Goal: Task Accomplishment & Management: Complete application form

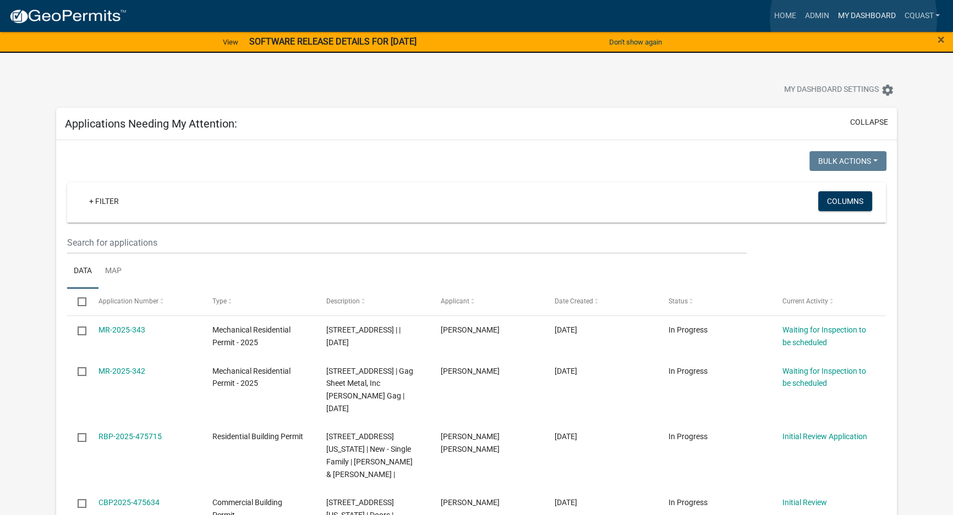
click at [853, 19] on link "My Dashboard" at bounding box center [866, 15] width 67 height 21
click at [852, 14] on link "My Dashboard" at bounding box center [866, 15] width 67 height 21
click at [816, 15] on link "Admin" at bounding box center [816, 15] width 33 height 21
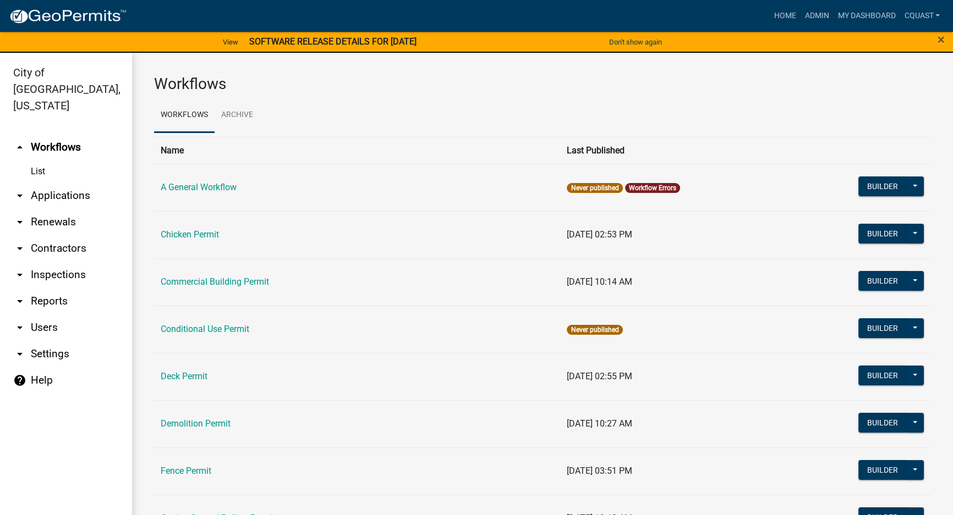
click at [945, 36] on div "×" at bounding box center [912, 42] width 79 height 23
click at [943, 40] on span "×" at bounding box center [940, 39] width 7 height 15
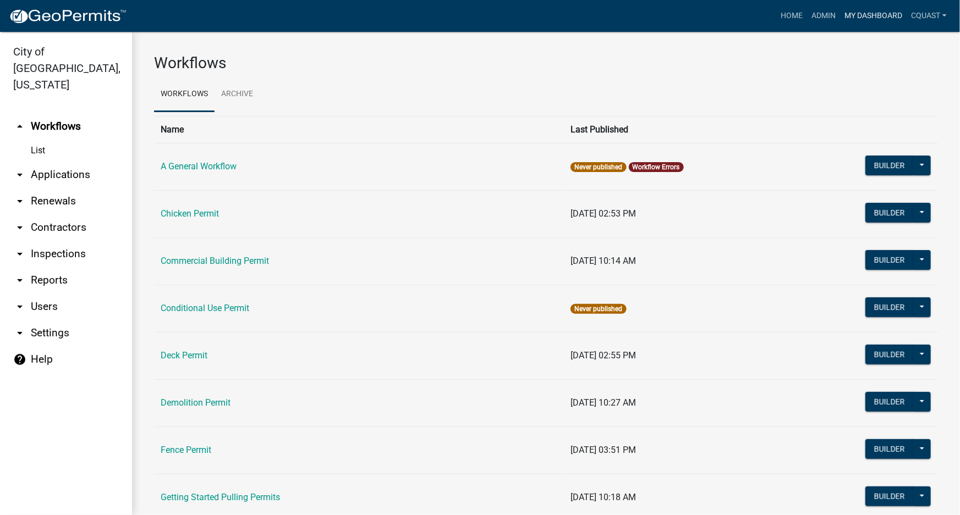
click at [864, 16] on link "My Dashboard" at bounding box center [873, 15] width 67 height 21
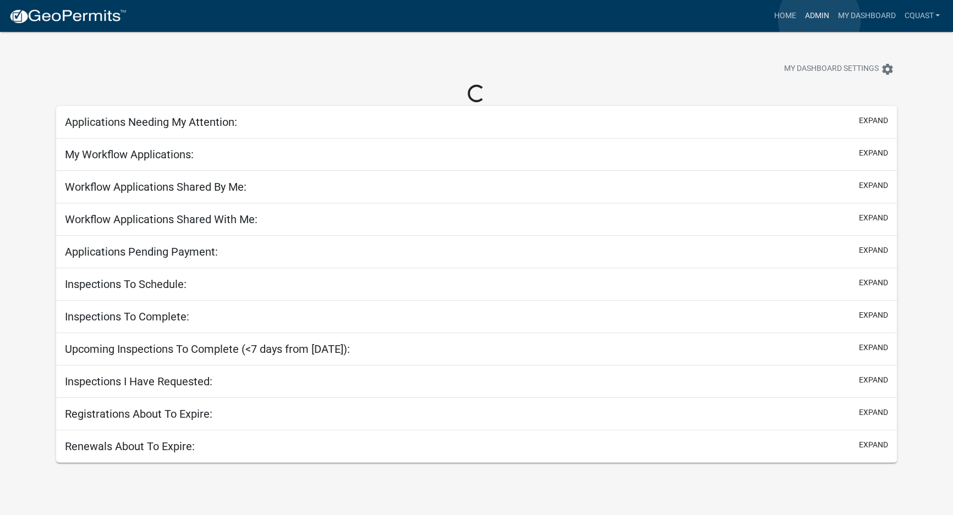
click at [819, 19] on link "Admin" at bounding box center [816, 15] width 33 height 21
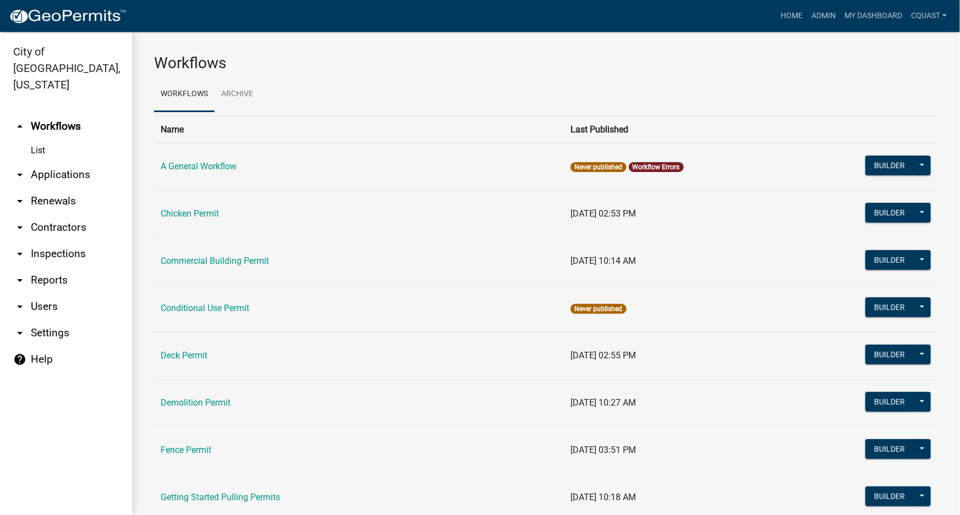
click at [57, 162] on link "arrow_drop_down Applications" at bounding box center [66, 175] width 132 height 26
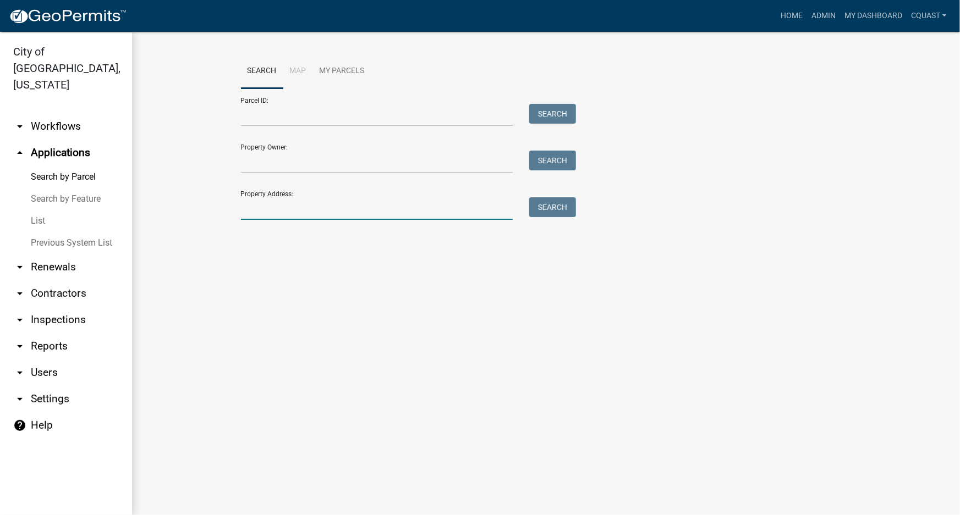
click at [378, 217] on input "Property Address:" at bounding box center [377, 208] width 272 height 23
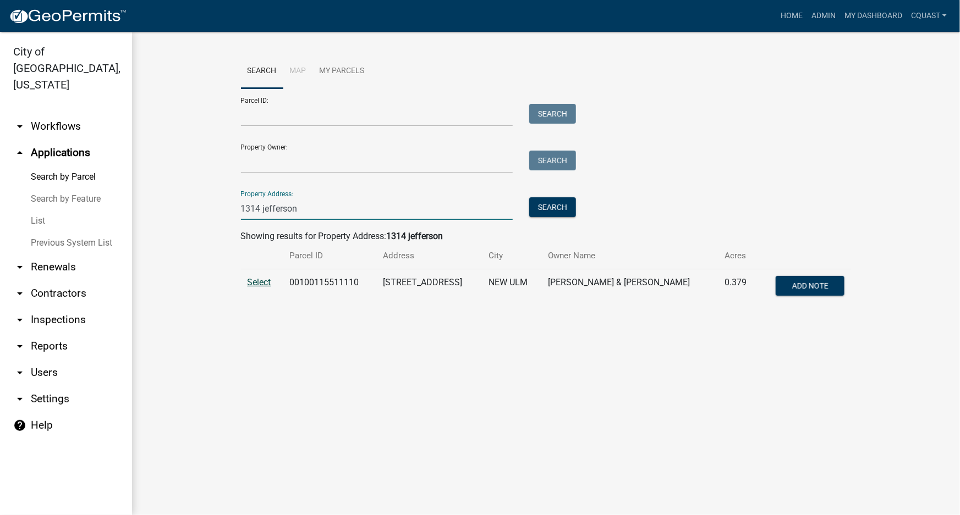
type input "1314 jefferson"
click at [262, 283] on span "Select" at bounding box center [259, 282] width 24 height 10
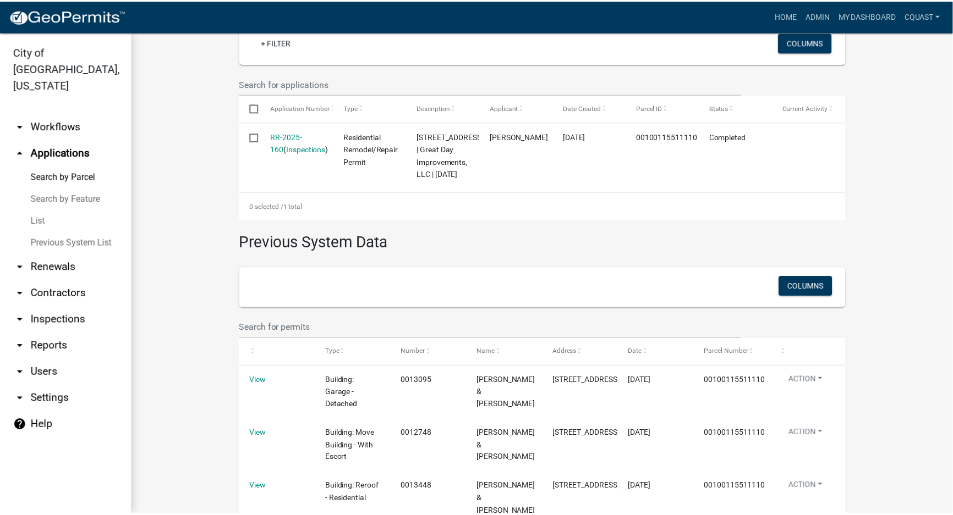
scroll to position [314, 0]
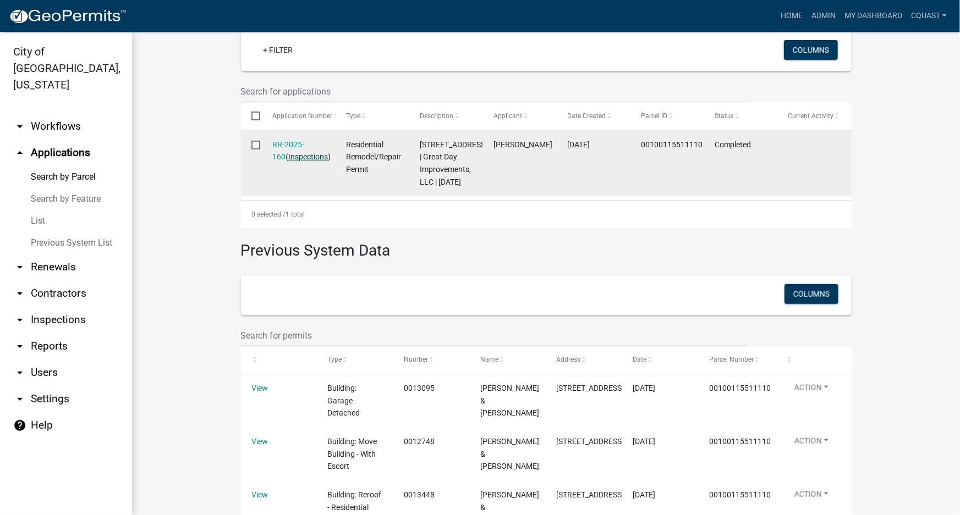
click at [303, 156] on link "Inspections" at bounding box center [308, 156] width 40 height 9
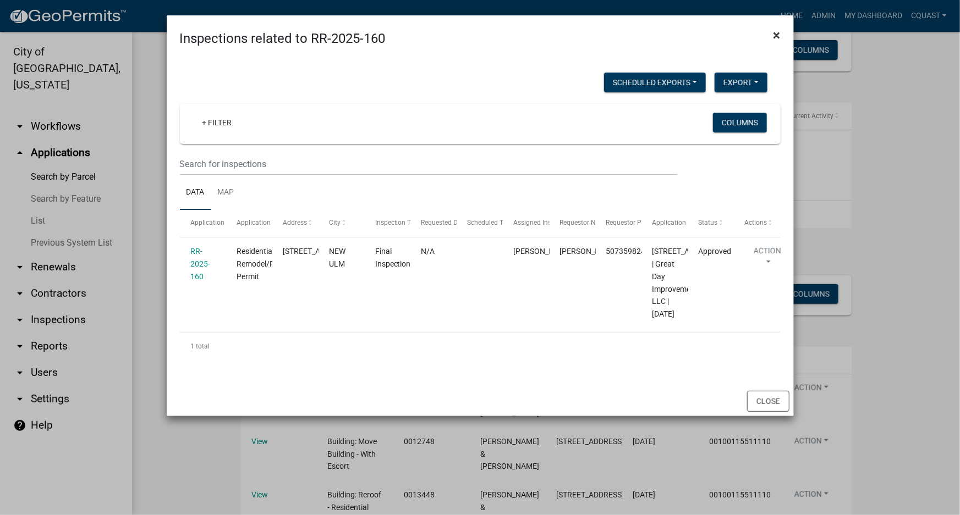
click at [779, 32] on span "×" at bounding box center [776, 34] width 7 height 15
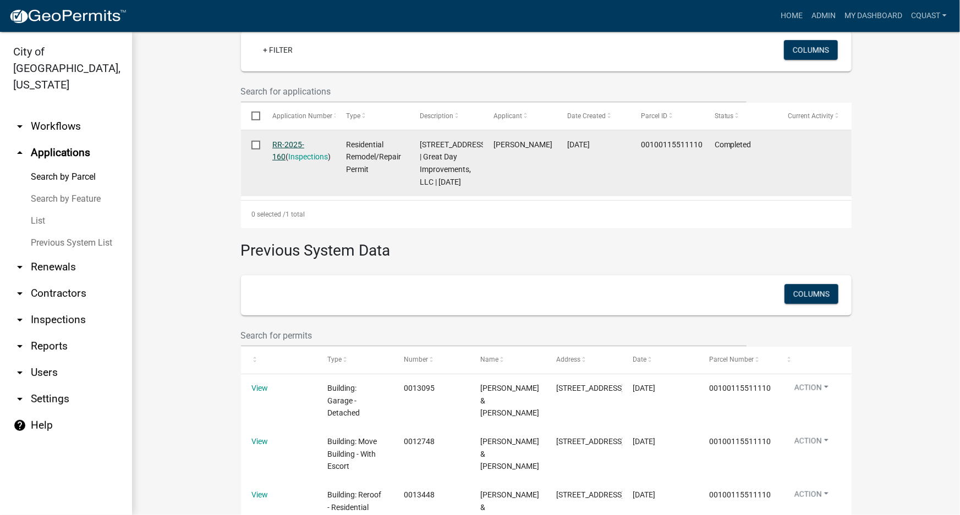
click at [304, 146] on link "RR-2025-160" at bounding box center [288, 150] width 32 height 21
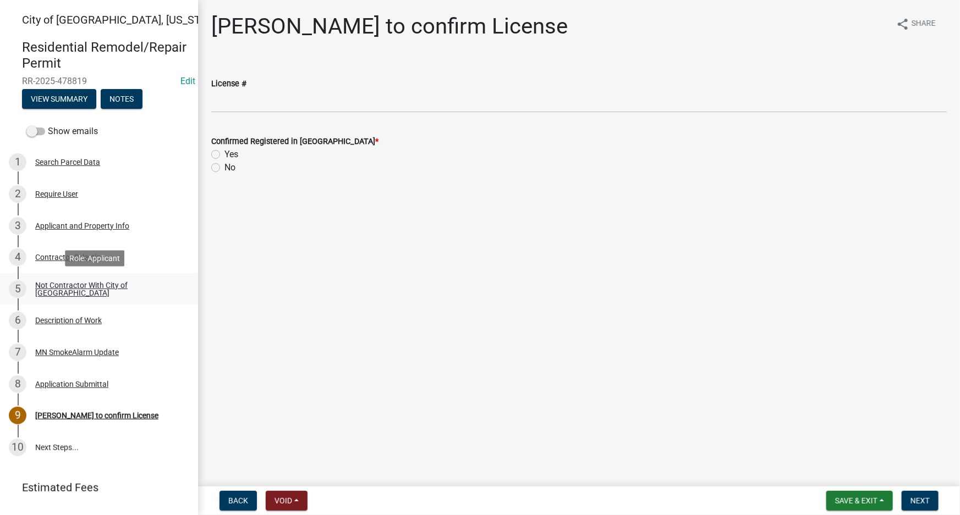
click at [133, 289] on div "Not Contractor With City of [GEOGRAPHIC_DATA]" at bounding box center [107, 289] width 145 height 15
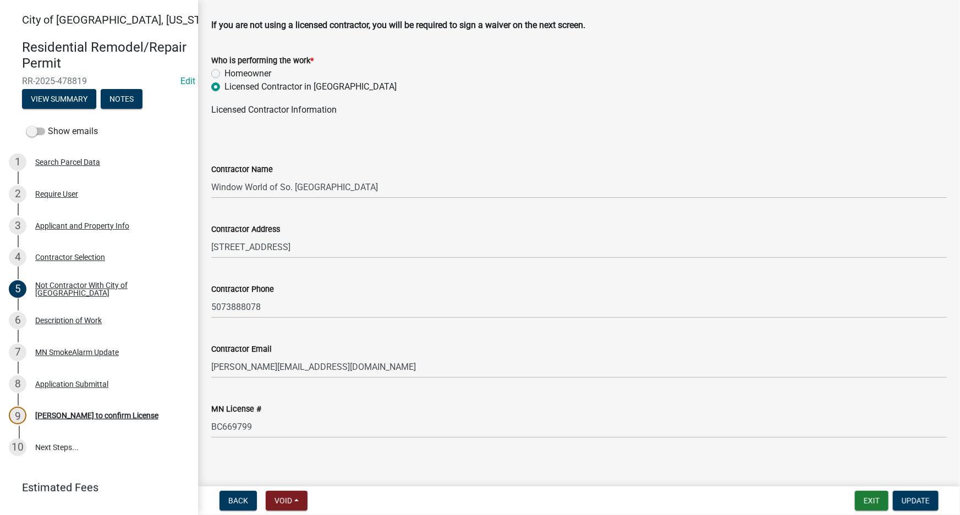
scroll to position [50, 0]
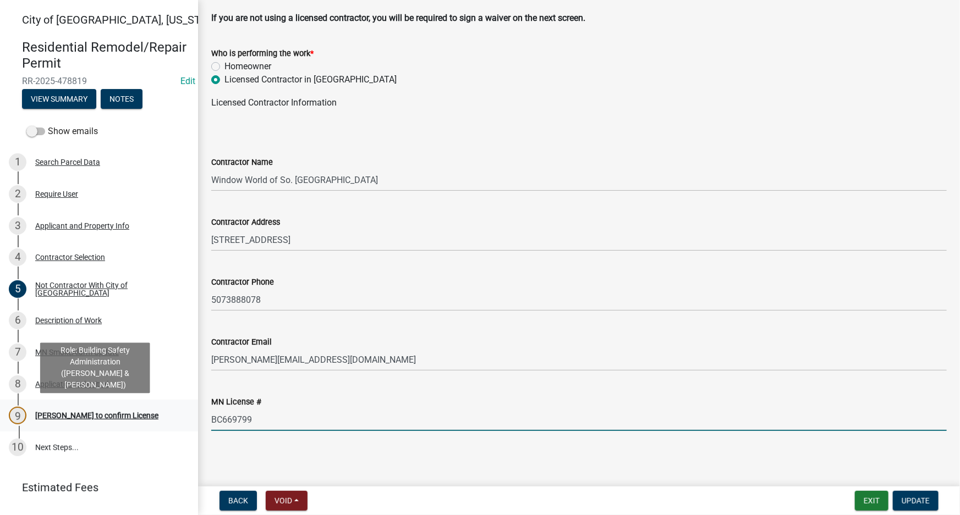
drag, startPoint x: 279, startPoint y: 419, endPoint x: 183, endPoint y: 415, distance: 96.9
click at [183, 415] on div "City of [GEOGRAPHIC_DATA], [US_STATE] Residential Remodel/Repair Permit RR-2025…" at bounding box center [480, 257] width 960 height 515
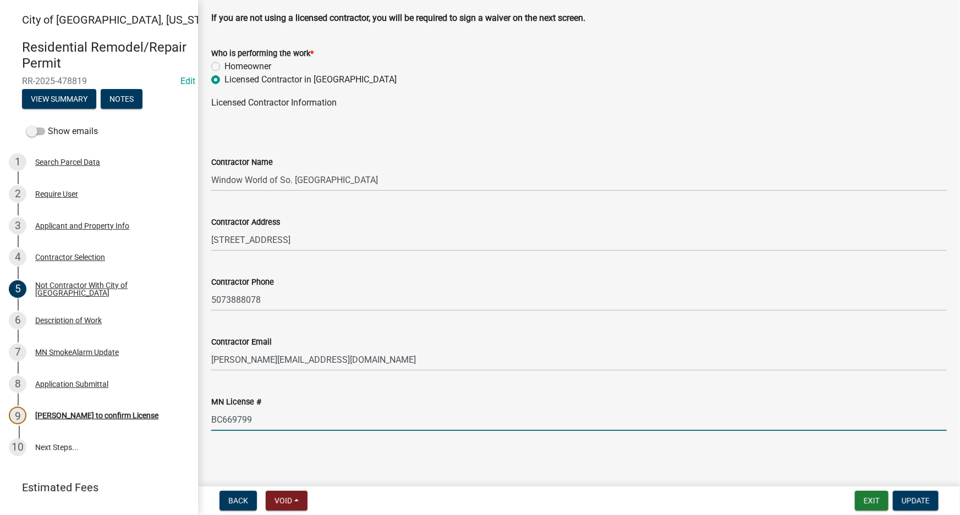
click at [389, 416] on input "BC669799" at bounding box center [578, 420] width 735 height 23
drag, startPoint x: 268, startPoint y: 418, endPoint x: 198, endPoint y: 419, distance: 69.8
click at [198, 419] on div "Not Contractor With City of [GEOGRAPHIC_DATA] share Share If you are not using …" at bounding box center [579, 206] width 762 height 487
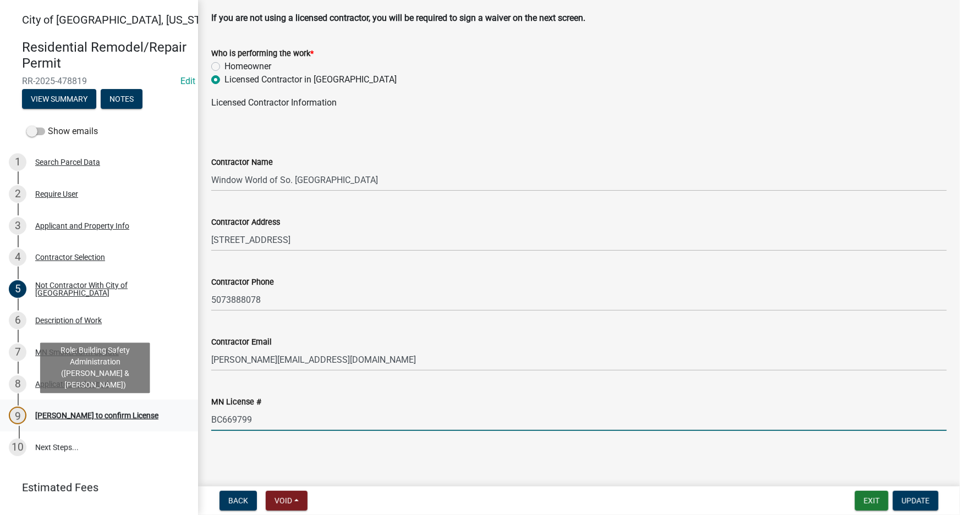
click at [86, 418] on div "[PERSON_NAME] to confirm License" at bounding box center [96, 416] width 123 height 8
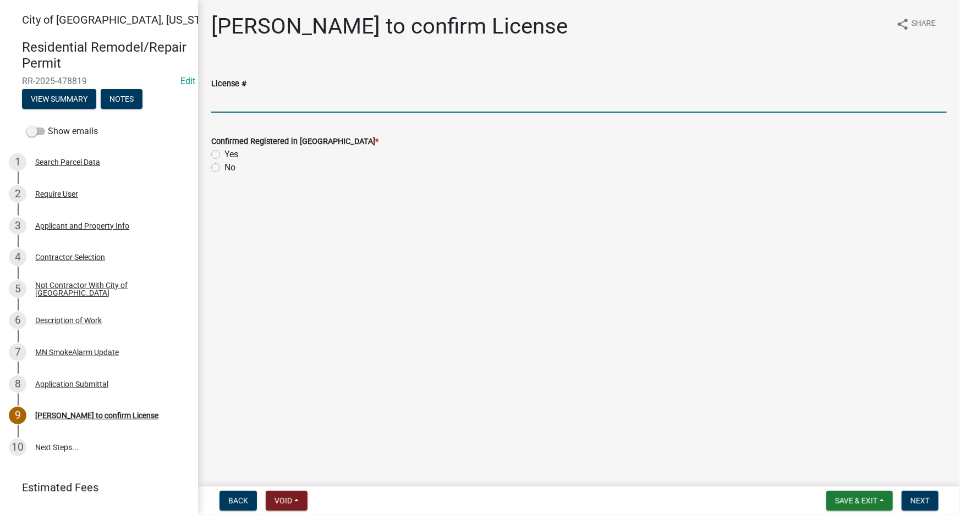
click at [300, 107] on input "License #" at bounding box center [578, 101] width 735 height 23
paste input "BC669799"
type input "BC669799"
drag, startPoint x: 499, startPoint y: 234, endPoint x: 339, endPoint y: 189, distance: 166.9
click at [491, 231] on main "[PERSON_NAME] to confirm License share Share License # BC669799 Confirmed Regis…" at bounding box center [579, 241] width 762 height 482
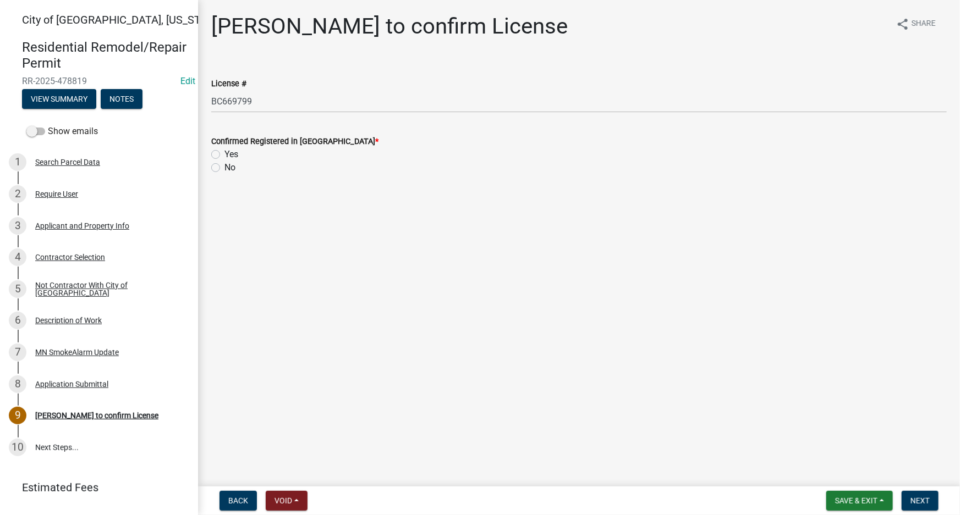
drag, startPoint x: 215, startPoint y: 154, endPoint x: 281, endPoint y: 179, distance: 70.5
click at [224, 154] on label "Yes" at bounding box center [231, 154] width 14 height 13
click at [224, 154] on input "Yes" at bounding box center [227, 151] width 7 height 7
radio input "true"
drag, startPoint x: 924, startPoint y: 502, endPoint x: 832, endPoint y: 463, distance: 100.8
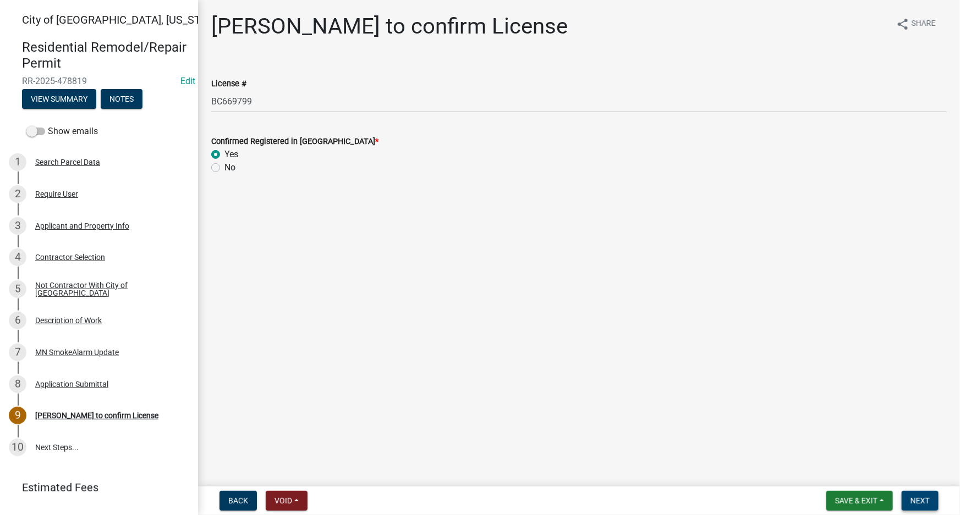
click at [924, 503] on span "Next" at bounding box center [919, 501] width 19 height 9
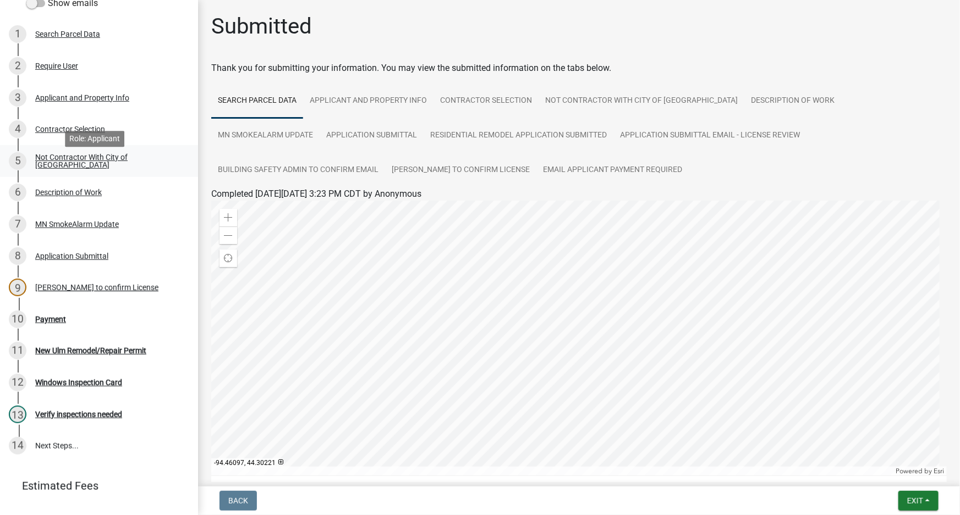
scroll to position [133, 0]
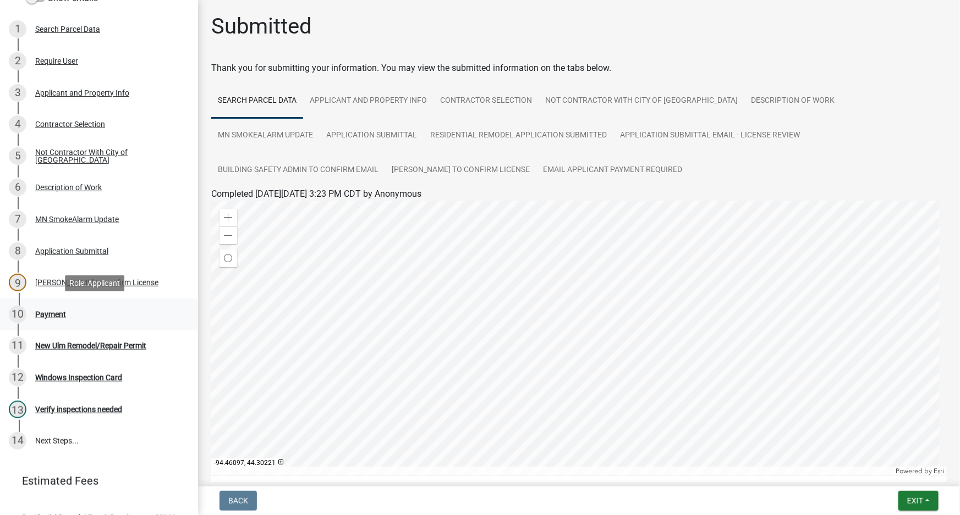
click at [55, 317] on div "Payment" at bounding box center [50, 315] width 31 height 8
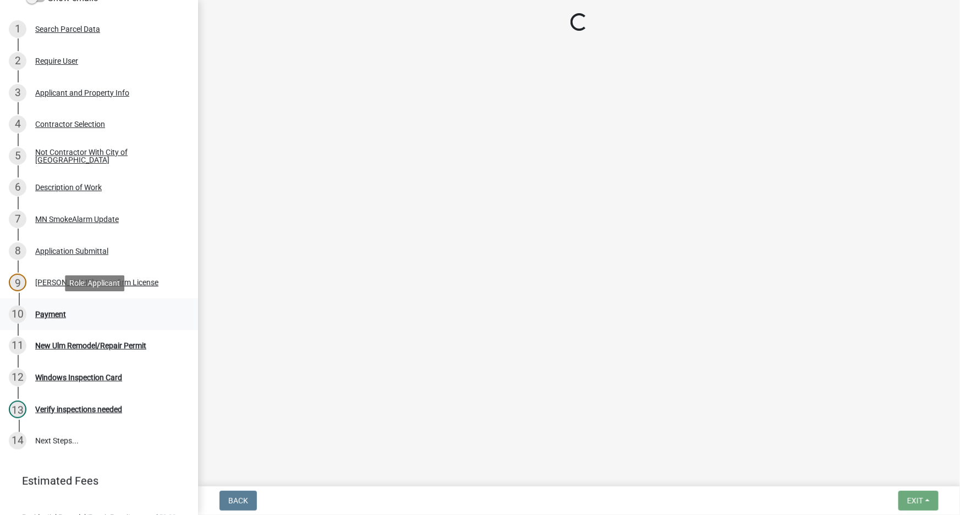
select select "3: 3"
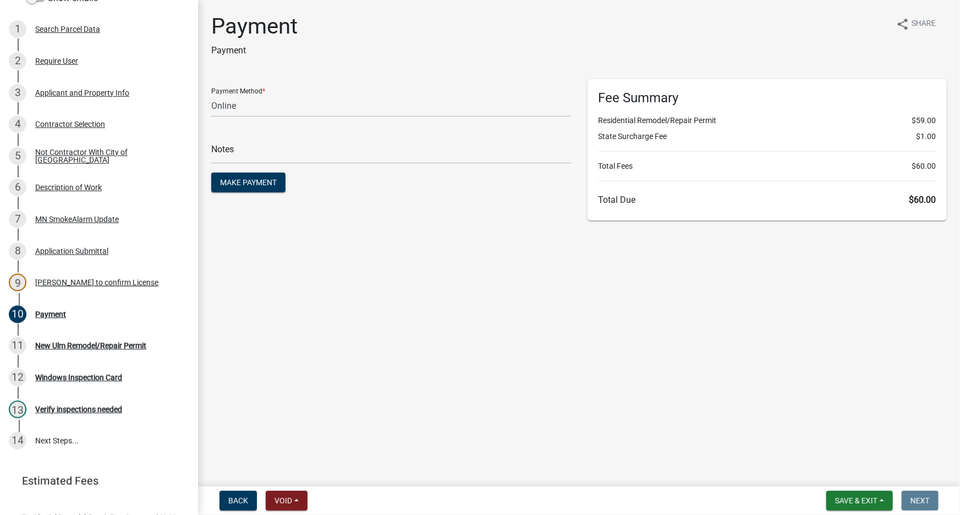
click at [765, 334] on main "Payment Payment share Share Payment Method * Credit Card POS Check Cash Online …" at bounding box center [579, 241] width 762 height 482
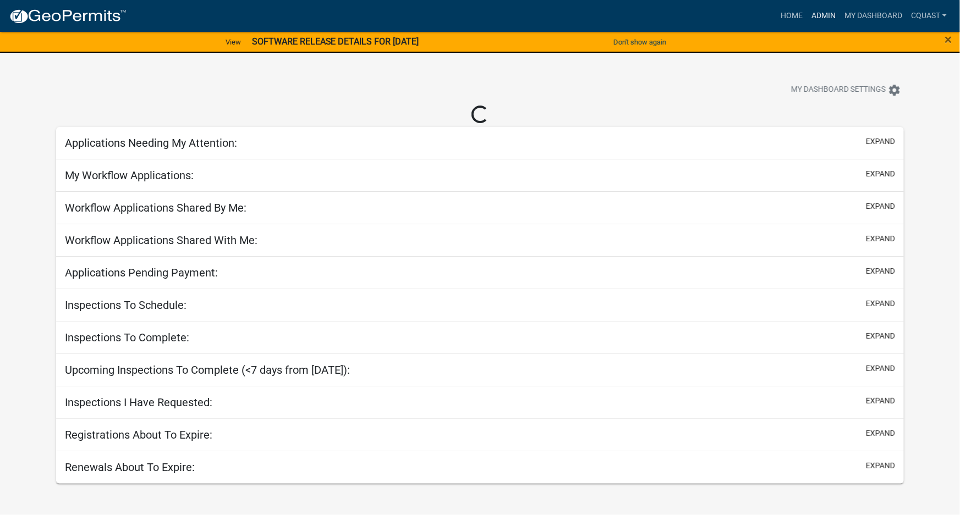
click at [826, 16] on link "Admin" at bounding box center [823, 15] width 33 height 21
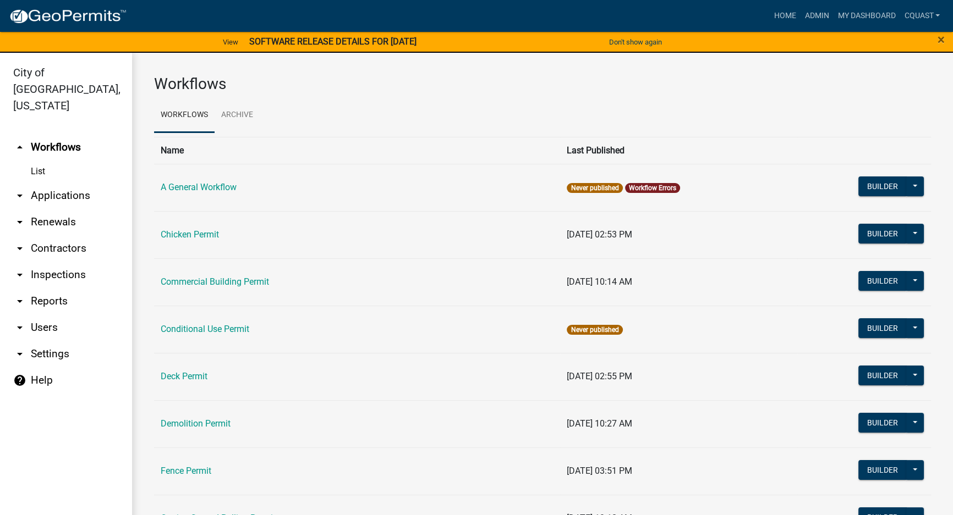
click at [48, 183] on link "arrow_drop_down Applications" at bounding box center [66, 196] width 132 height 26
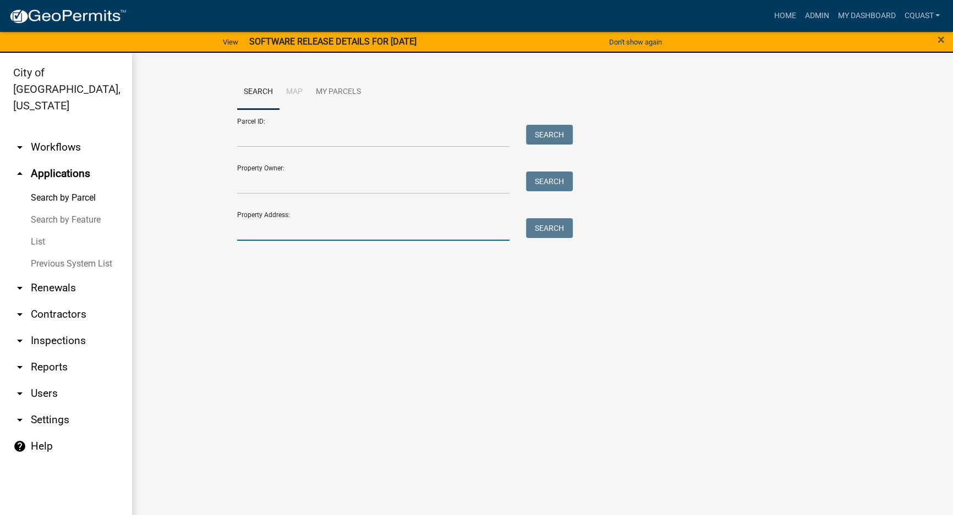
click at [280, 228] on input "Property Address:" at bounding box center [373, 229] width 272 height 23
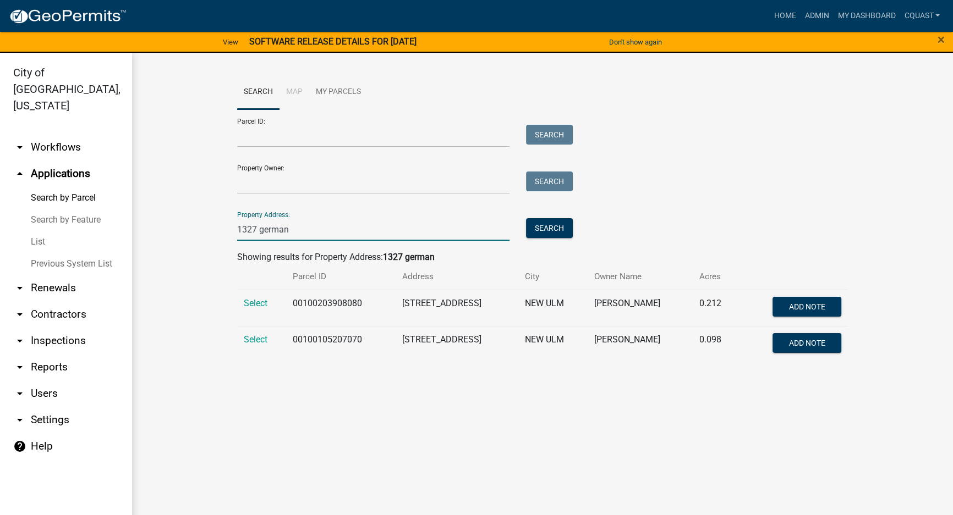
type input "1327 german"
click at [271, 305] on td "Select" at bounding box center [261, 308] width 49 height 36
click at [261, 304] on span "Select" at bounding box center [256, 303] width 24 height 10
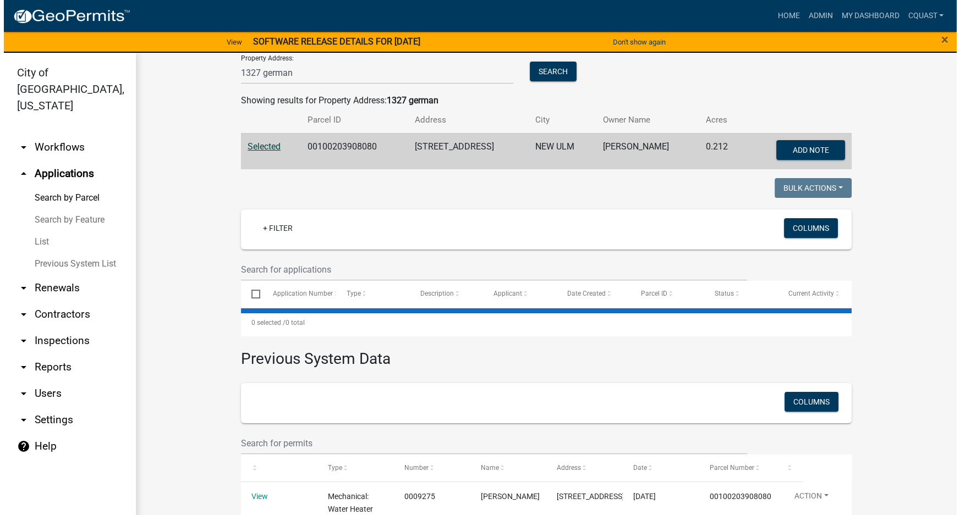
scroll to position [159, 0]
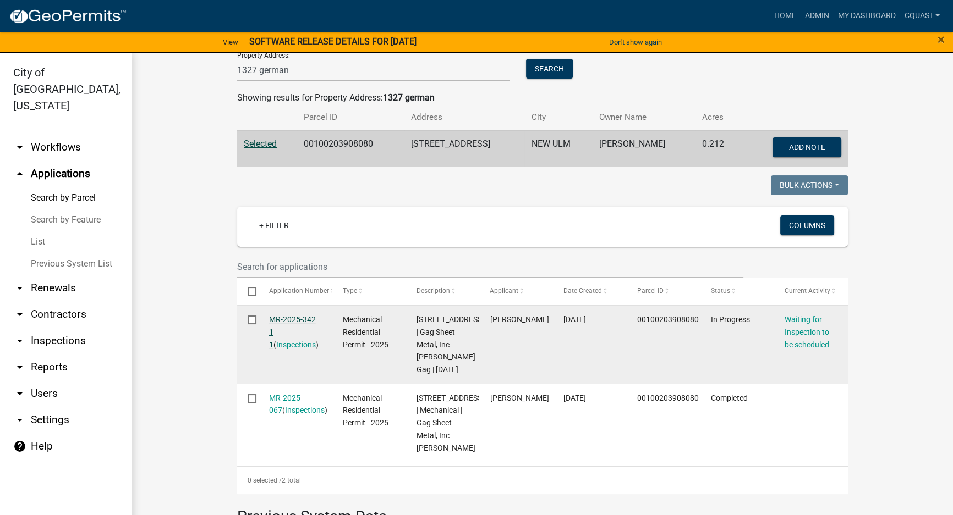
click at [301, 317] on link "MR-2025-342 1 1" at bounding box center [292, 332] width 47 height 34
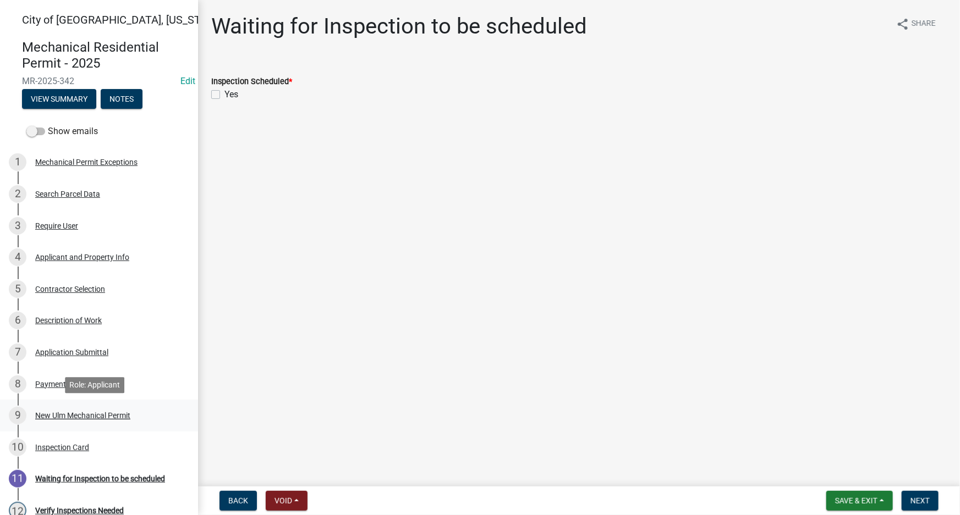
click at [126, 415] on div "New Ulm Mechanical Permit" at bounding box center [82, 416] width 95 height 8
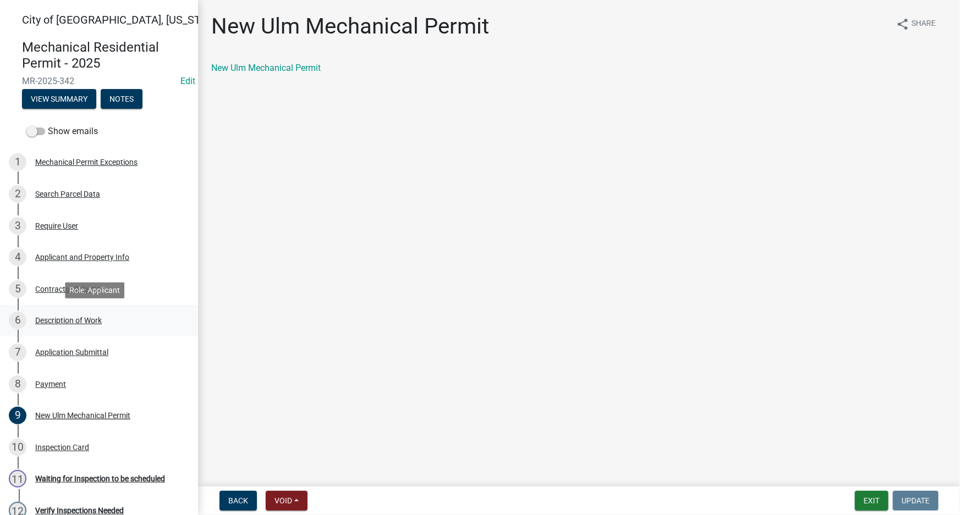
click at [64, 322] on div "Description of Work" at bounding box center [68, 321] width 67 height 8
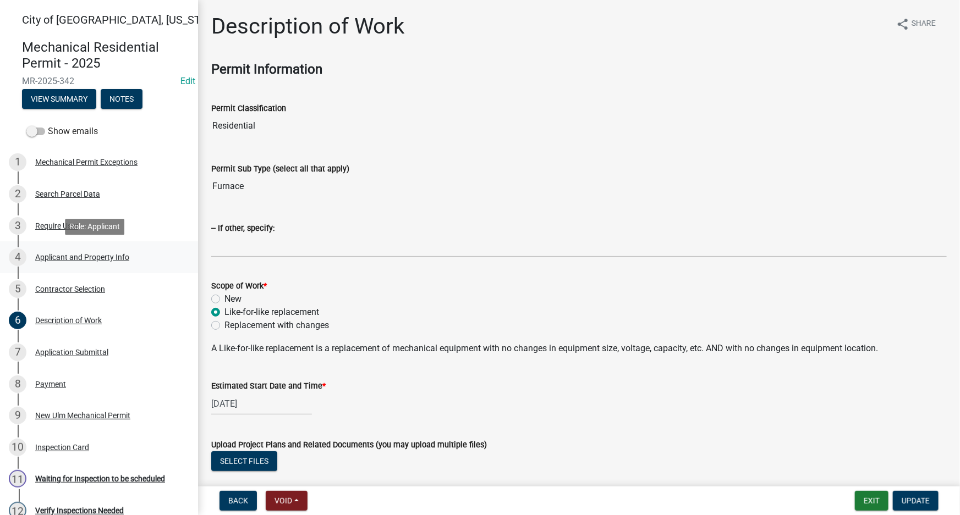
click at [91, 261] on div "Applicant and Property Info" at bounding box center [82, 258] width 94 height 8
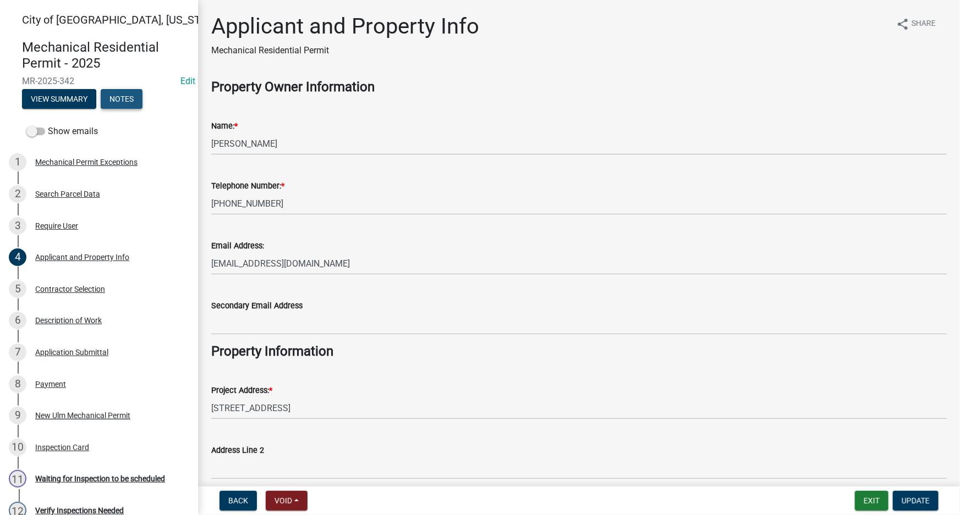
click at [133, 93] on button "Notes" at bounding box center [122, 99] width 42 height 20
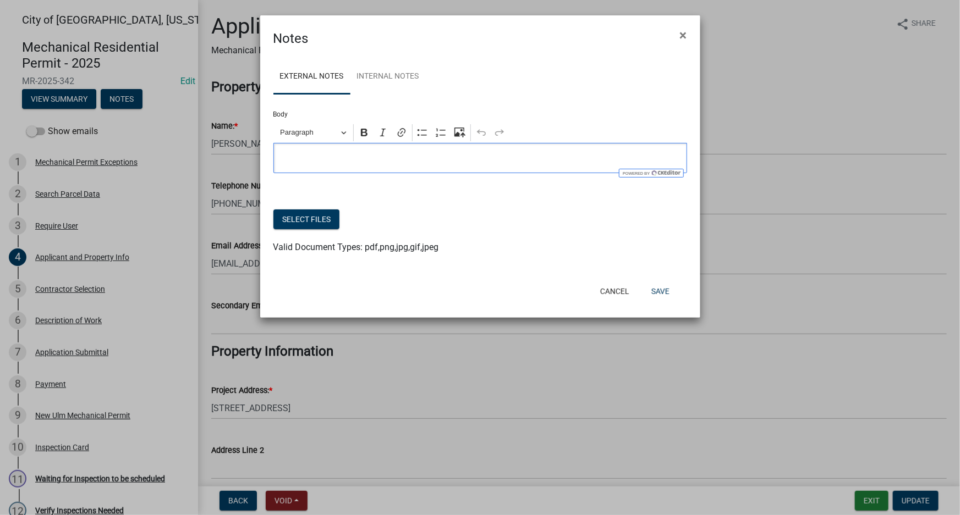
click at [422, 164] on p "Editor editing area: main. Press Alt+0 for help." at bounding box center [480, 158] width 402 height 13
click at [660, 288] on button "Save" at bounding box center [660, 292] width 36 height 20
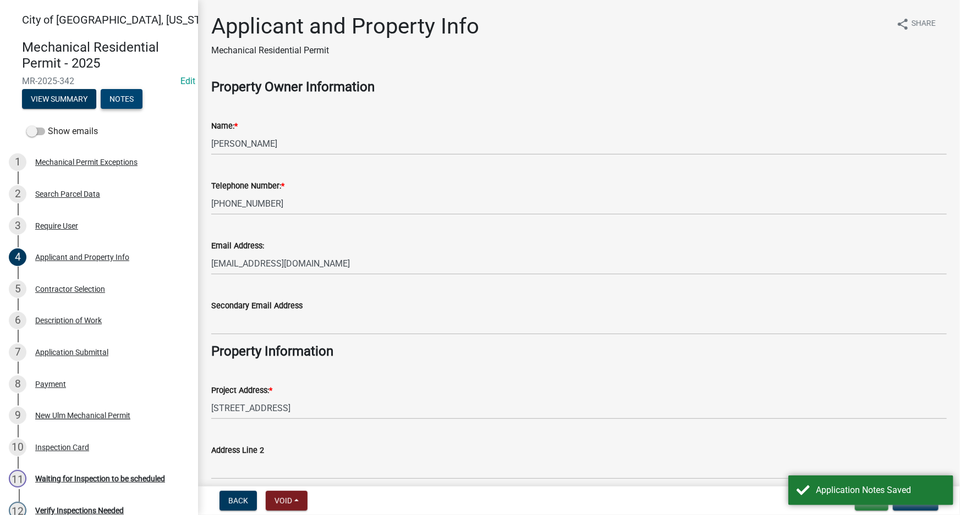
scroll to position [197, 0]
